Goal: Use online tool/utility: Utilize a website feature to perform a specific function

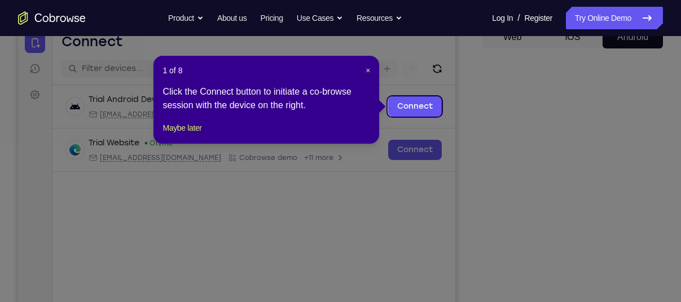
scroll to position [120, 0]
click at [367, 67] on span "×" at bounding box center [367, 71] width 5 height 9
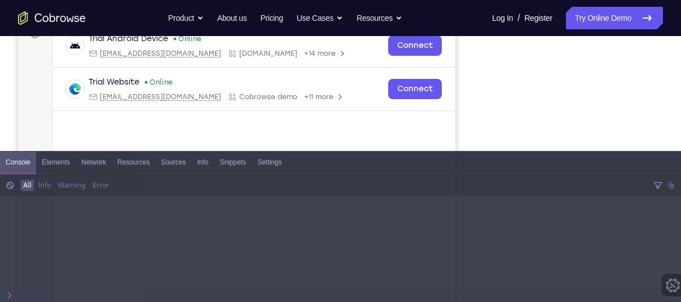
scroll to position [182, 0]
click at [658, 183] on span at bounding box center [657, 185] width 20 height 23
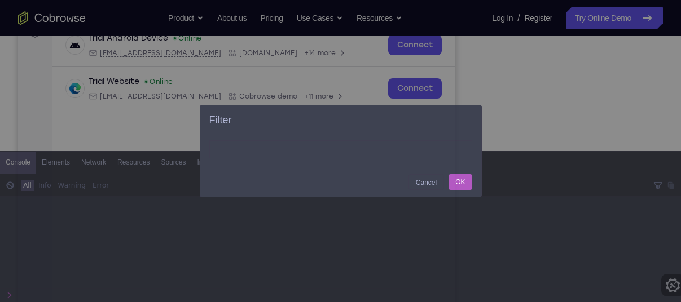
click at [430, 182] on div "Cancel" at bounding box center [426, 182] width 36 height 16
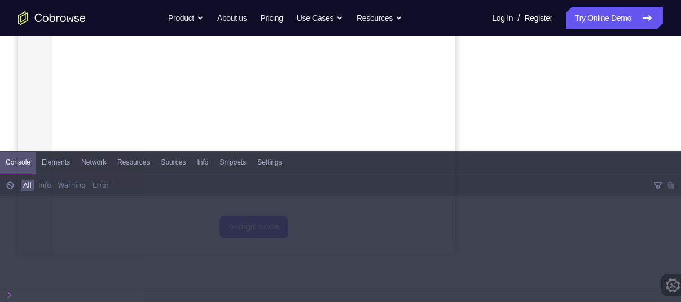
scroll to position [295, 0]
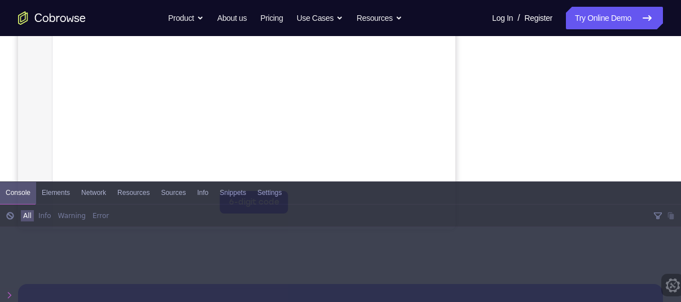
click at [7, 292] on span at bounding box center [10, 295] width 8 height 13
click at [8, 223] on span at bounding box center [7, 216] width 15 height 23
click at [67, 280] on div at bounding box center [340, 238] width 681 height 120
click at [52, 195] on span "elements" at bounding box center [56, 193] width 28 height 22
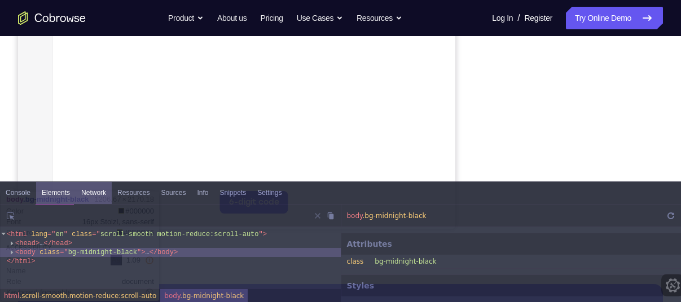
click at [87, 191] on span "network" at bounding box center [93, 193] width 25 height 22
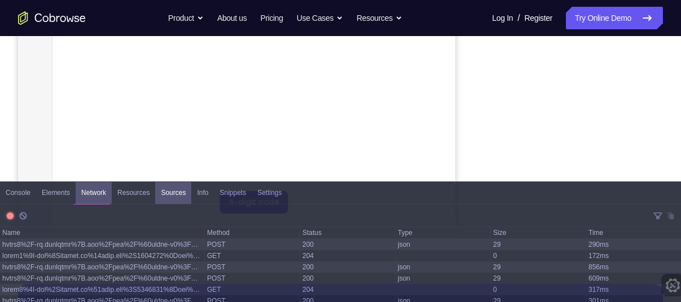
click at [180, 187] on div "sources" at bounding box center [173, 193] width 36 height 22
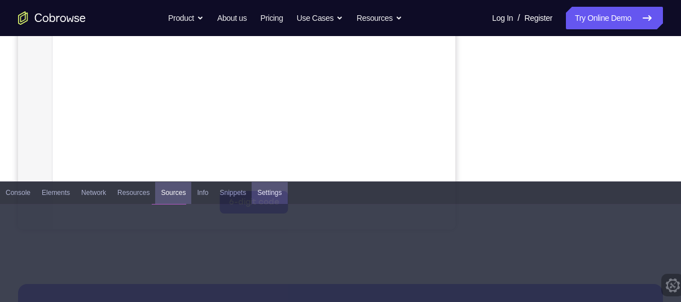
click at [252, 186] on div "settings" at bounding box center [270, 193] width 36 height 22
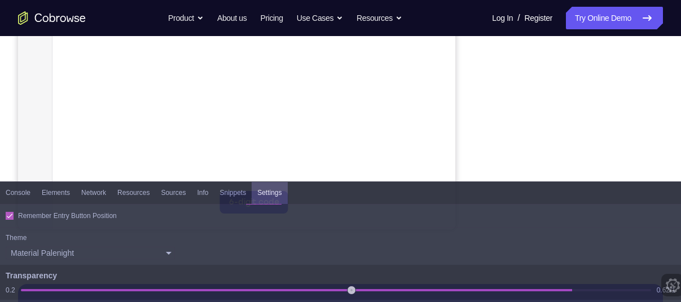
drag, startPoint x: 565, startPoint y: 288, endPoint x: 344, endPoint y: 275, distance: 220.9
click at [344, 289] on input "range" at bounding box center [335, 290] width 641 height 2
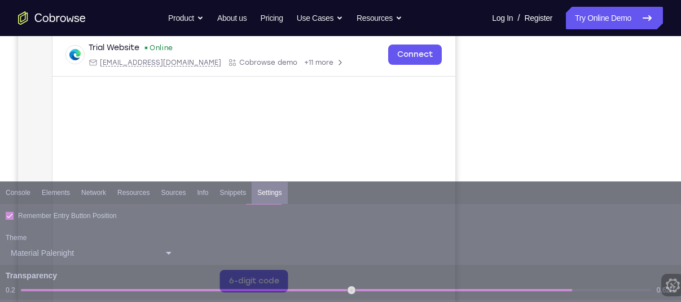
scroll to position [215, 0]
drag, startPoint x: 344, startPoint y: 286, endPoint x: -15, endPoint y: 285, distance: 358.7
type input "0.2"
click at [15, 289] on input "range" at bounding box center [337, 290] width 645 height 2
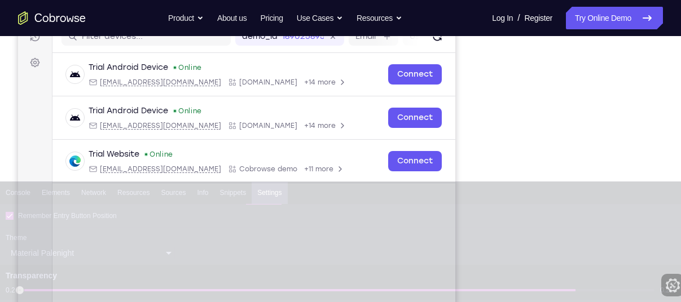
scroll to position [153, 0]
click at [566, 194] on div "console elements network resources sources info snippets settings" at bounding box center [340, 193] width 681 height 22
click at [574, 195] on div "console elements network resources sources info snippets settings" at bounding box center [340, 193] width 681 height 22
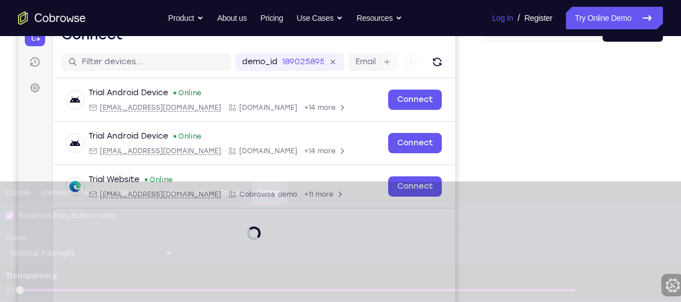
scroll to position [174, 0]
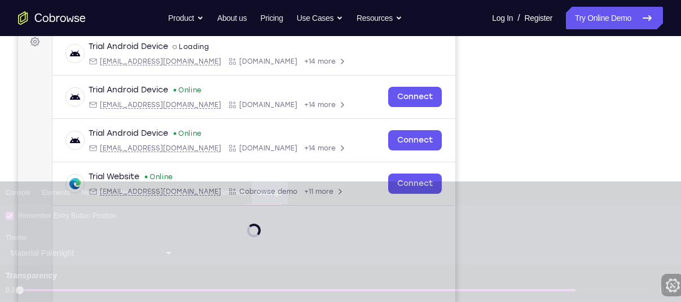
scroll to position [238, 0]
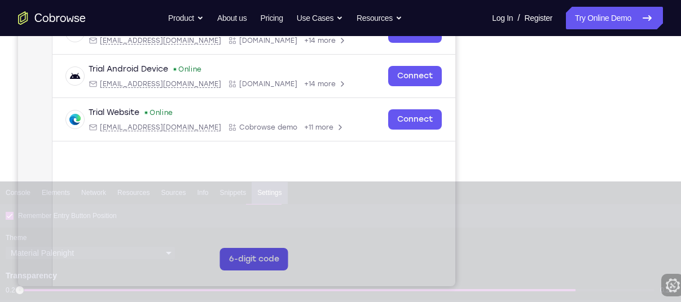
click at [568, 262] on div "Theme System preference Light Dark Material Oceanic Material Darker Material Li…" at bounding box center [340, 247] width 681 height 38
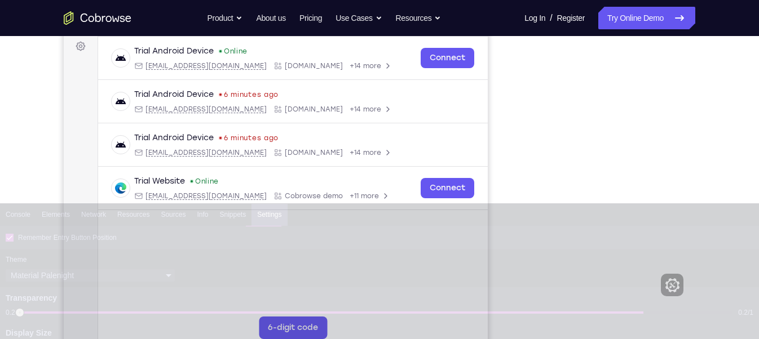
scroll to position [173, 0]
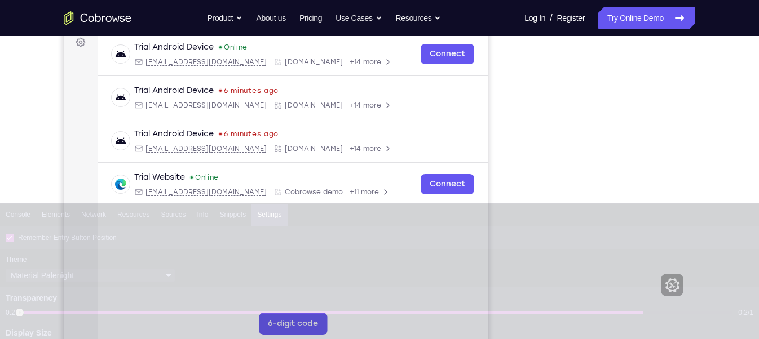
click at [592, 200] on div at bounding box center [379, 267] width 759 height 135
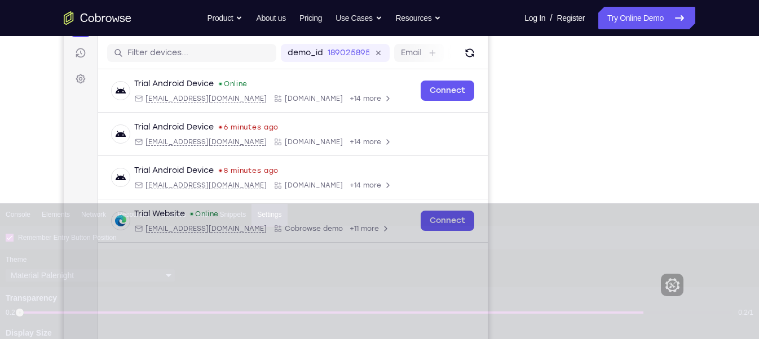
scroll to position [138, 0]
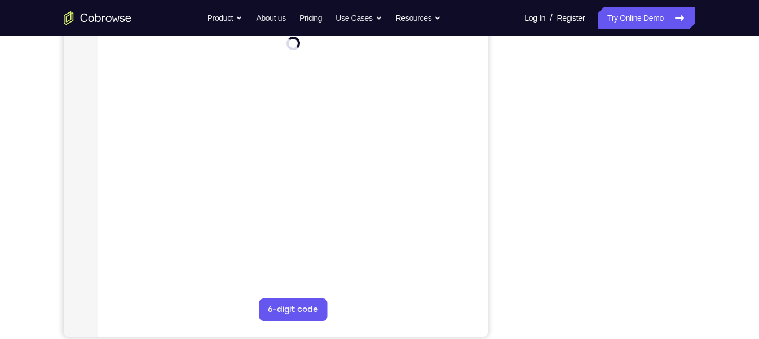
scroll to position [187, 0]
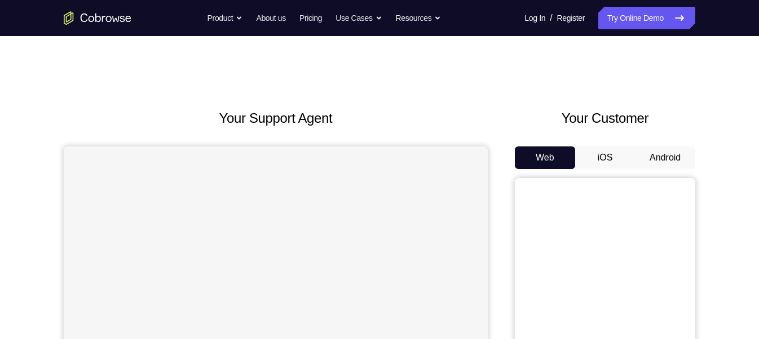
click at [663, 147] on button "Android" at bounding box center [665, 158] width 60 height 23
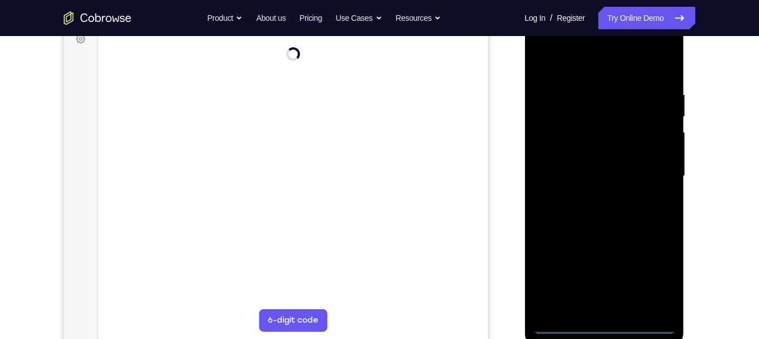
scroll to position [177, 0]
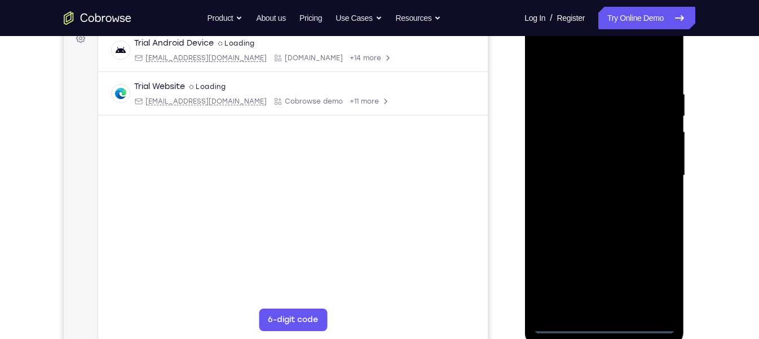
click at [606, 325] on div at bounding box center [604, 176] width 142 height 316
click at [649, 271] on div at bounding box center [604, 176] width 142 height 316
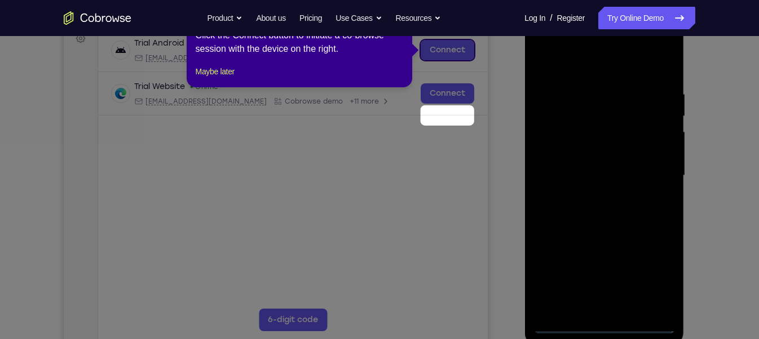
scroll to position [76, 0]
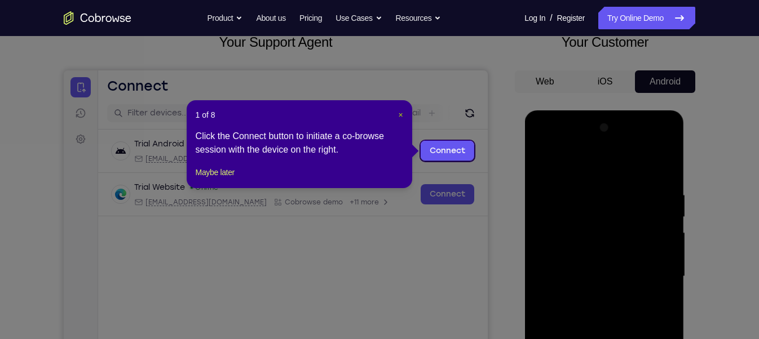
click at [399, 114] on span "×" at bounding box center [400, 115] width 5 height 9
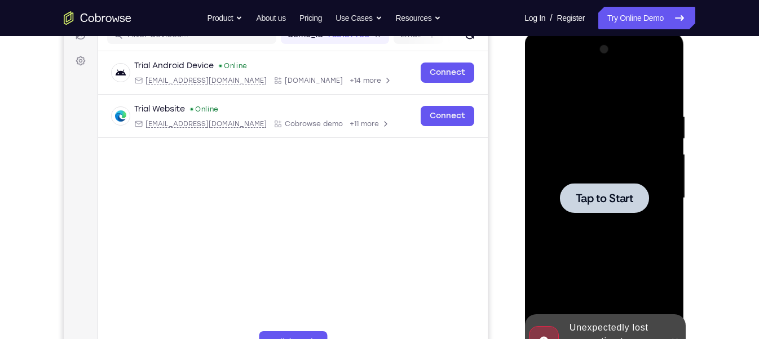
scroll to position [166, 0]
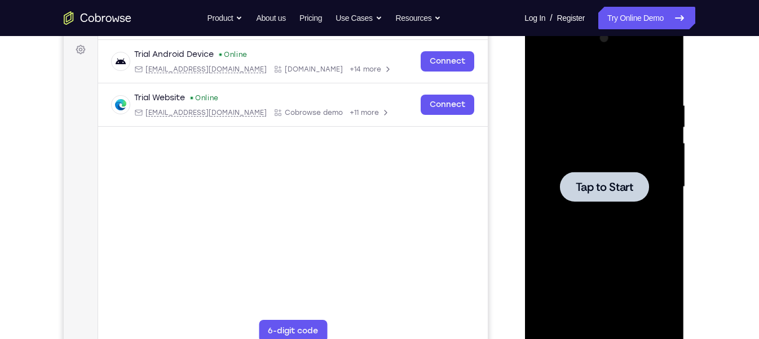
click at [594, 189] on span "Tap to Start" at bounding box center [604, 187] width 58 height 11
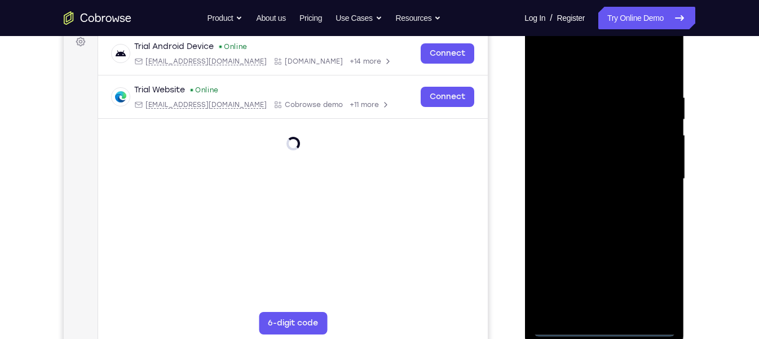
scroll to position [174, 0]
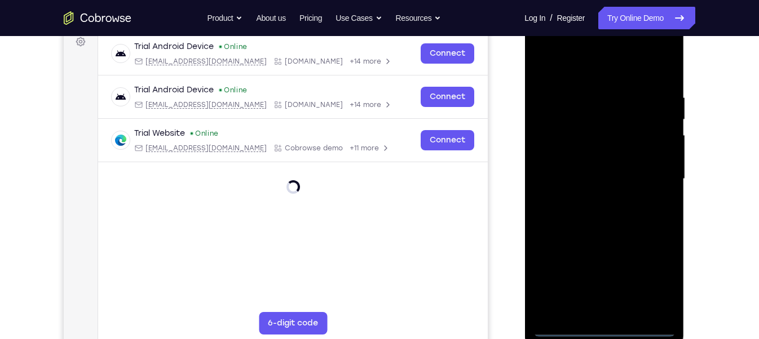
click at [602, 323] on div at bounding box center [604, 179] width 142 height 316
click at [607, 328] on div at bounding box center [604, 179] width 142 height 316
click at [654, 274] on div at bounding box center [604, 179] width 142 height 316
click at [607, 70] on div at bounding box center [604, 179] width 142 height 316
click at [654, 173] on div at bounding box center [604, 179] width 142 height 316
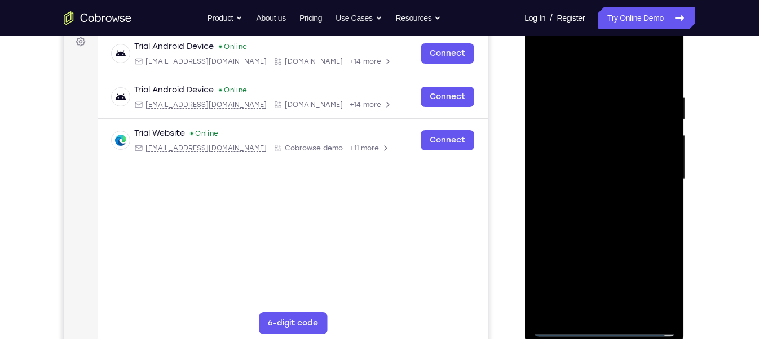
click at [594, 197] on div at bounding box center [604, 179] width 142 height 316
click at [586, 172] on div at bounding box center [604, 179] width 142 height 316
drag, startPoint x: 586, startPoint y: 172, endPoint x: 622, endPoint y: 162, distance: 37.3
click at [622, 162] on div at bounding box center [604, 179] width 142 height 316
click at [600, 166] on div at bounding box center [604, 179] width 142 height 316
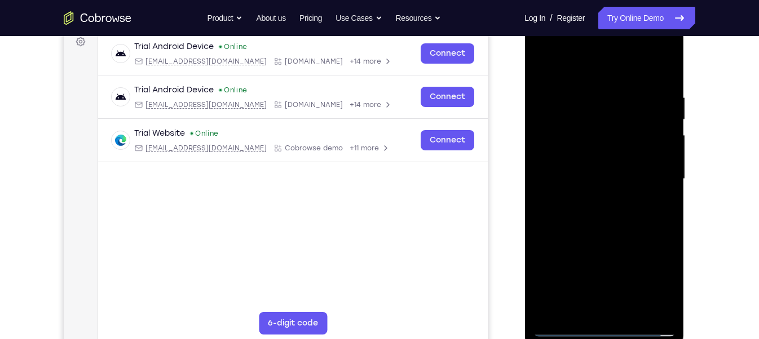
click at [562, 170] on div at bounding box center [604, 179] width 142 height 316
drag, startPoint x: 562, startPoint y: 170, endPoint x: 611, endPoint y: 204, distance: 59.6
click at [611, 204] on div at bounding box center [604, 179] width 142 height 316
click at [583, 167] on div at bounding box center [604, 179] width 142 height 316
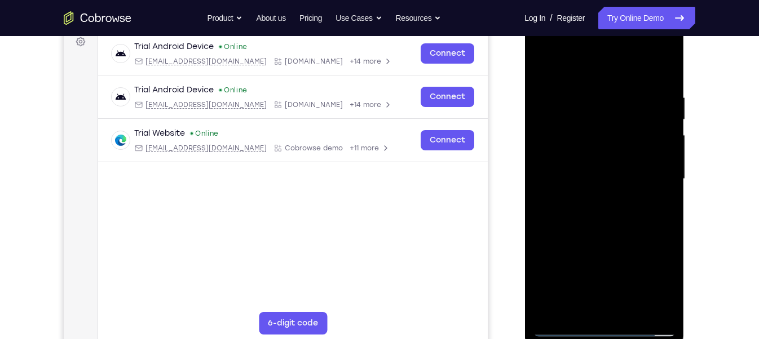
click at [575, 147] on div at bounding box center [604, 179] width 142 height 316
click at [585, 174] on div at bounding box center [604, 179] width 142 height 316
click at [585, 172] on div at bounding box center [604, 179] width 142 height 316
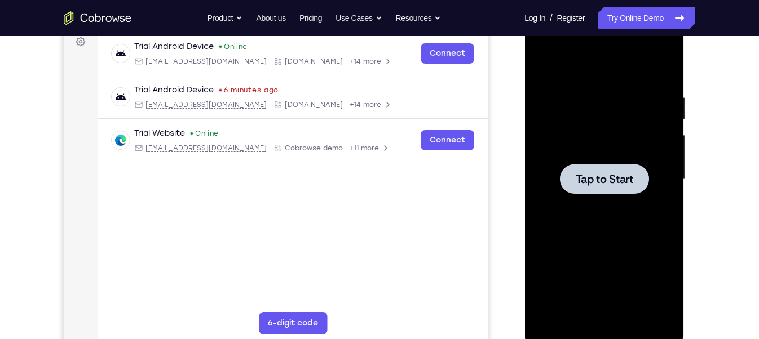
click at [570, 177] on div at bounding box center [603, 179] width 89 height 30
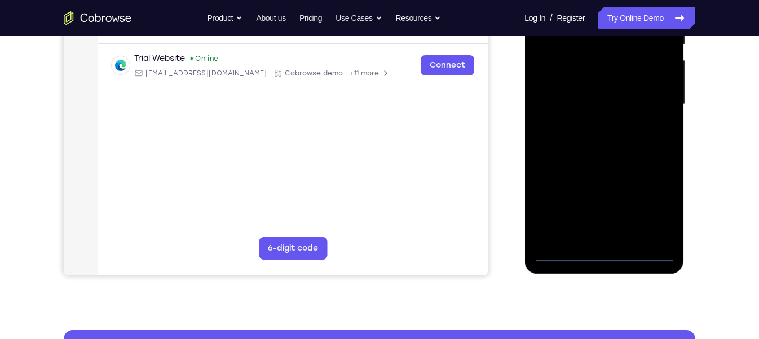
scroll to position [244, 0]
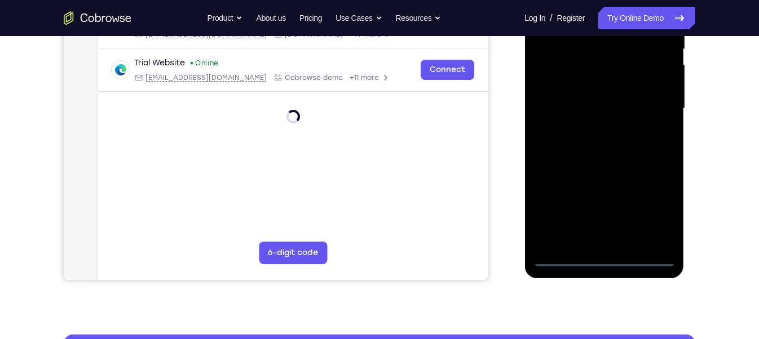
click at [602, 259] on div at bounding box center [604, 109] width 142 height 316
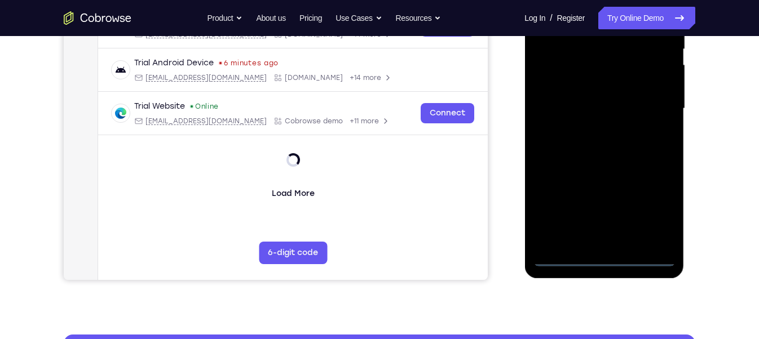
click at [605, 259] on div at bounding box center [604, 109] width 142 height 316
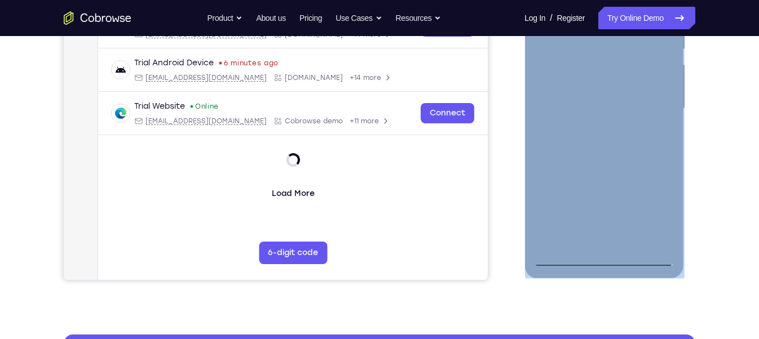
click at [602, 259] on div at bounding box center [604, 110] width 160 height 336
click at [602, 259] on div at bounding box center [604, 109] width 142 height 316
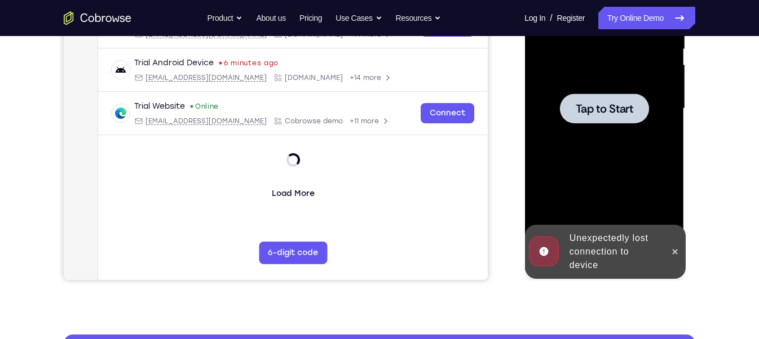
click at [602, 259] on div "Unexpectedly lost connection to device" at bounding box center [614, 252] width 99 height 50
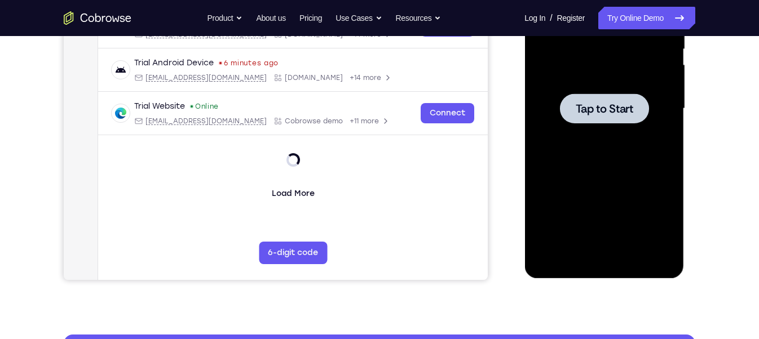
click at [598, 113] on span "Tap to Start" at bounding box center [604, 108] width 58 height 11
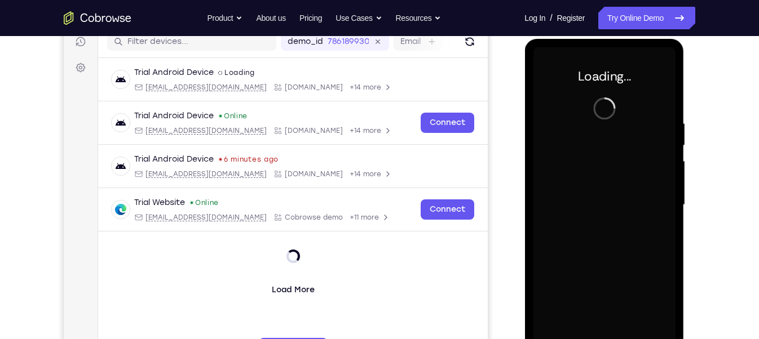
scroll to position [148, 0]
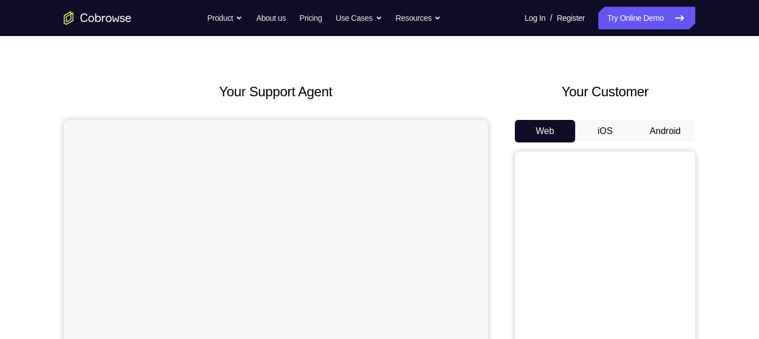
scroll to position [27, 0]
